Goal: Task Accomplishment & Management: Use online tool/utility

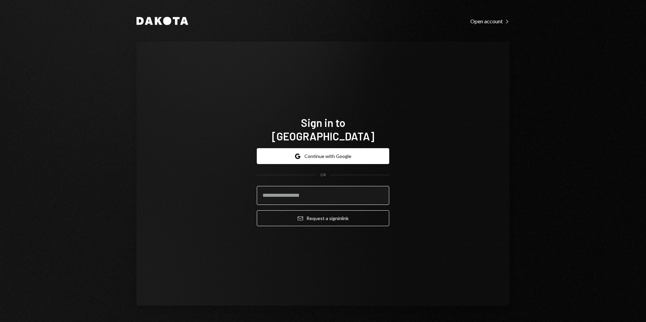
click at [318, 197] on input "email" at bounding box center [323, 195] width 132 height 19
type input "**********"
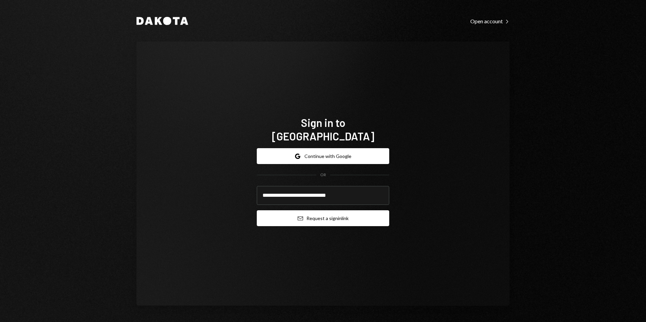
click at [327, 211] on button "Email Request a sign in link" at bounding box center [323, 218] width 132 height 16
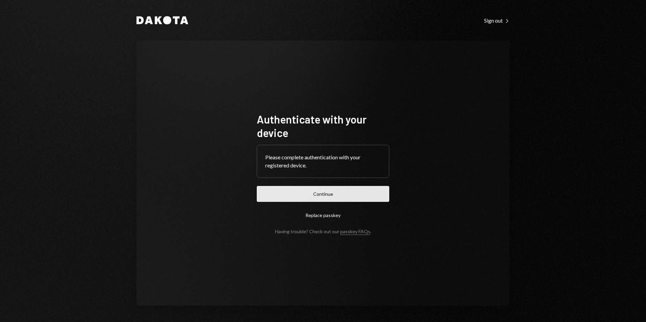
click at [345, 188] on button "Continue" at bounding box center [323, 194] width 132 height 16
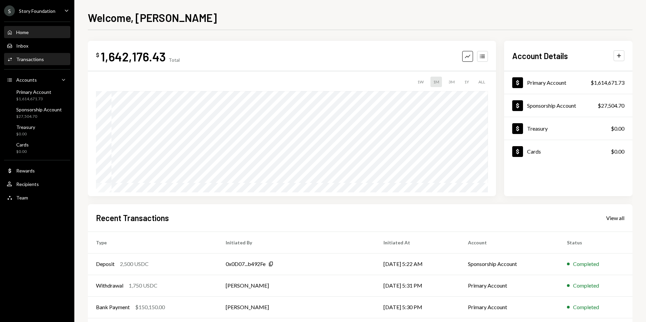
click at [36, 59] on div "Transactions" at bounding box center [30, 59] width 28 height 6
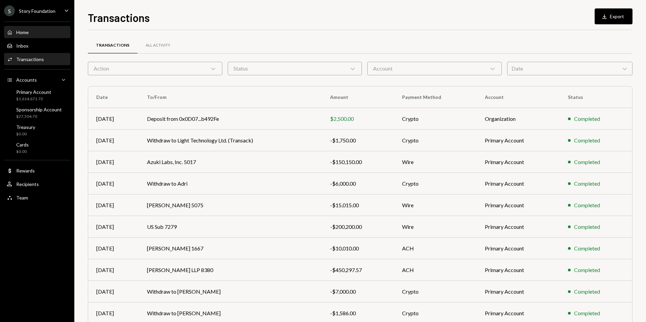
click at [27, 36] on div "Home Home" at bounding box center [37, 32] width 61 height 11
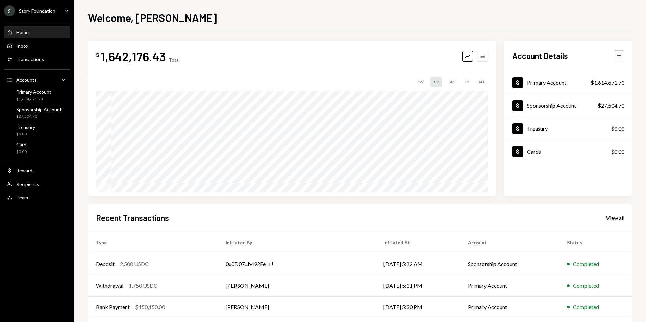
click at [486, 59] on button "Accounts" at bounding box center [482, 56] width 11 height 11
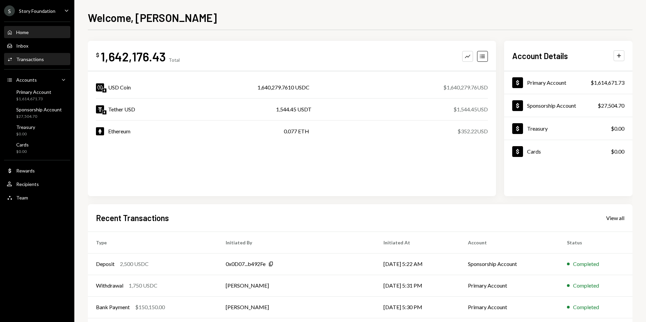
click at [39, 57] on div "Transactions" at bounding box center [30, 59] width 28 height 6
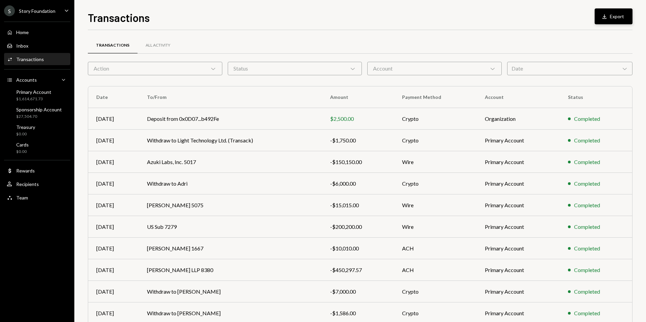
click at [613, 20] on button "Download Export" at bounding box center [613, 16] width 38 height 16
click at [34, 11] on div "Story Foundation" at bounding box center [37, 11] width 36 height 6
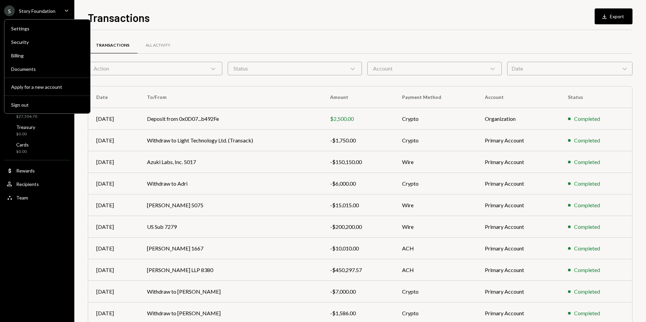
click at [34, 11] on div "Story Foundation" at bounding box center [37, 11] width 36 height 6
